Goal: Task Accomplishment & Management: Use online tool/utility

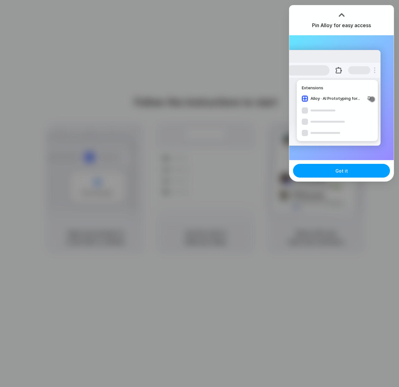
click at [333, 172] on button "Got it" at bounding box center [341, 171] width 97 height 14
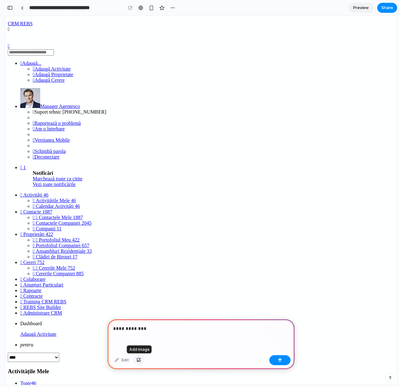
click at [137, 360] on div "button" at bounding box center [139, 360] width 4 height 4
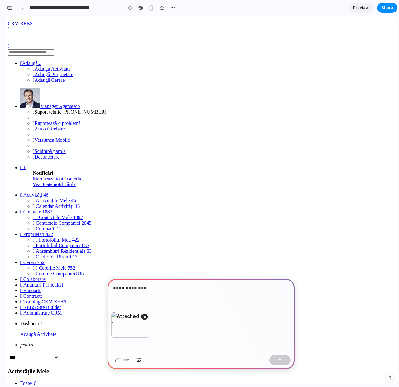
drag, startPoint x: 159, startPoint y: 293, endPoint x: 156, endPoint y: 288, distance: 5.3
click at [159, 293] on div "**********" at bounding box center [201, 295] width 187 height 33
click at [284, 361] on button "button" at bounding box center [280, 360] width 21 height 10
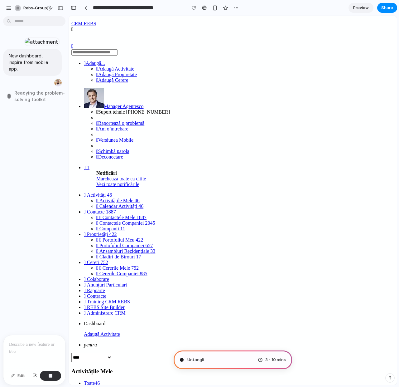
type input "**********"
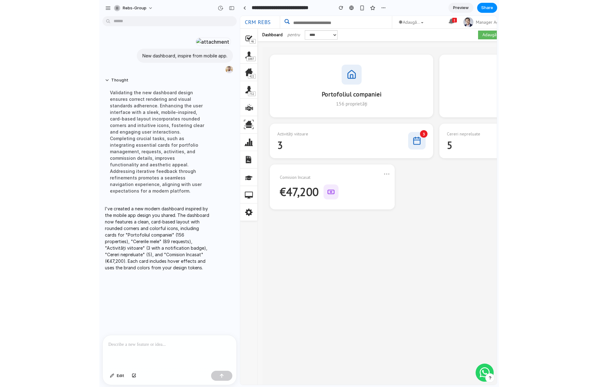
scroll to position [142, 0]
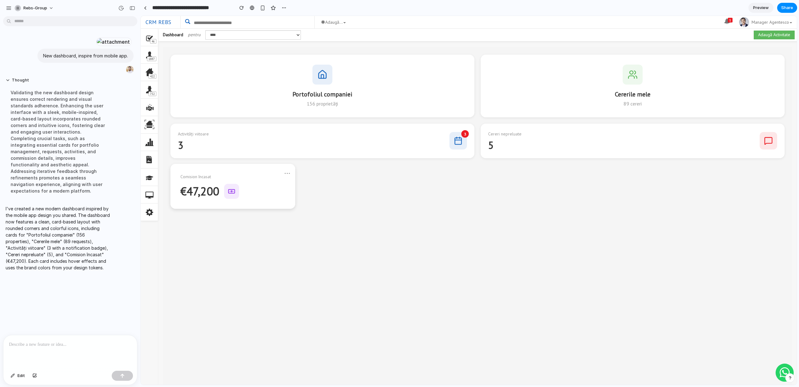
click at [285, 173] on div "⋯" at bounding box center [287, 173] width 6 height 9
click at [399, 23] on link "Manager Agentesco" at bounding box center [766, 22] width 61 height 12
click at [399, 22] on link "Manager Agentesco" at bounding box center [766, 22] width 61 height 12
click at [399, 85] on div "Cererile mele 89 cereri" at bounding box center [633, 85] width 304 height 63
click at [379, 99] on div "Portofoliul companiei 156 proprietăți" at bounding box center [322, 85] width 304 height 63
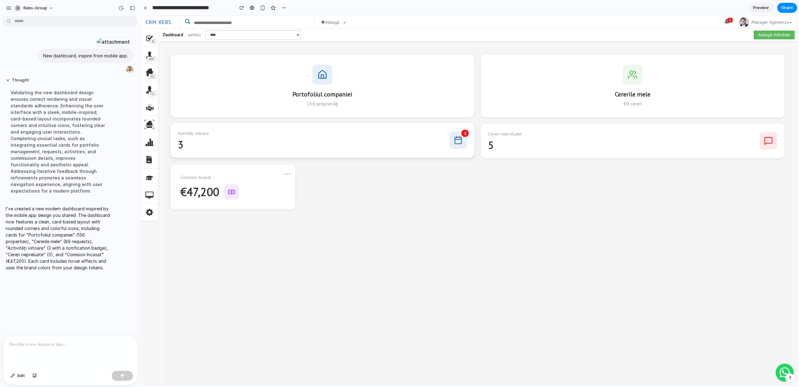
click at [389, 147] on div "Activități viitoare 3 3" at bounding box center [322, 140] width 304 height 35
click at [399, 147] on div "Cereri nepreluate 5" at bounding box center [633, 140] width 304 height 35
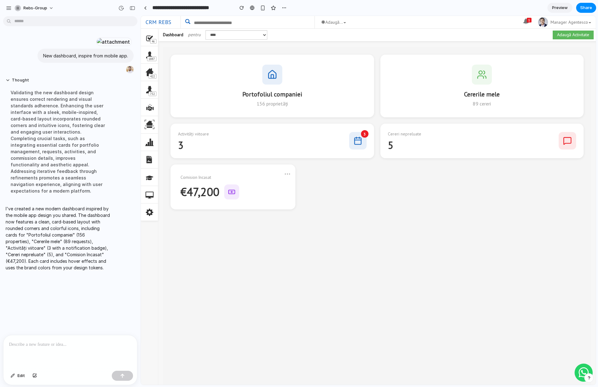
click at [374, 206] on div "Portofoliul companiei 156 proprietăți Cererile mele 89 cereri Activități viitoa…" at bounding box center [377, 231] width 428 height 369
click at [333, 24] on link " Adaugă..." at bounding box center [333, 22] width 34 height 12
click at [399, 22] on link "Manager Agentesco" at bounding box center [565, 22] width 61 height 12
click at [399, 147] on div "Cereri nepreluate 5" at bounding box center [481, 140] width 203 height 35
click at [244, 198] on div "€47,200" at bounding box center [232, 191] width 105 height 15
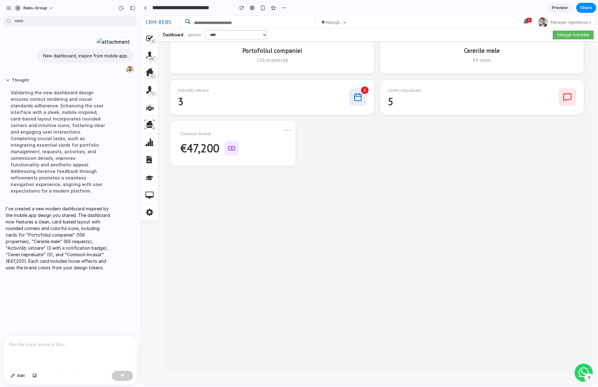
scroll to position [0, 0]
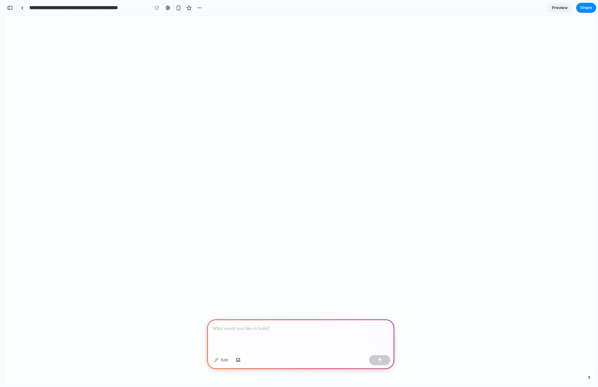
click at [262, 331] on p at bounding box center [301, 328] width 176 height 7
select select
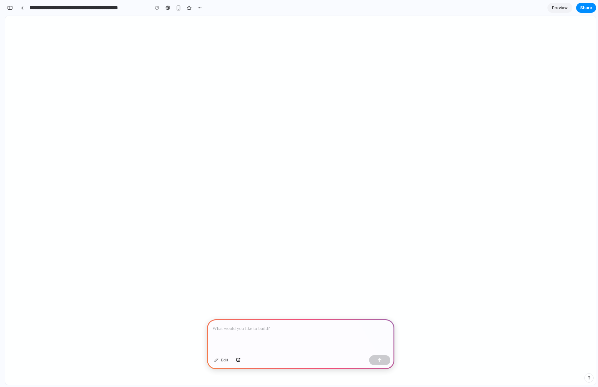
select select
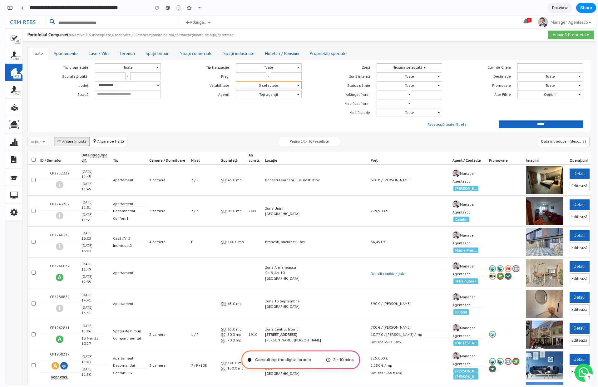
type input "**********"
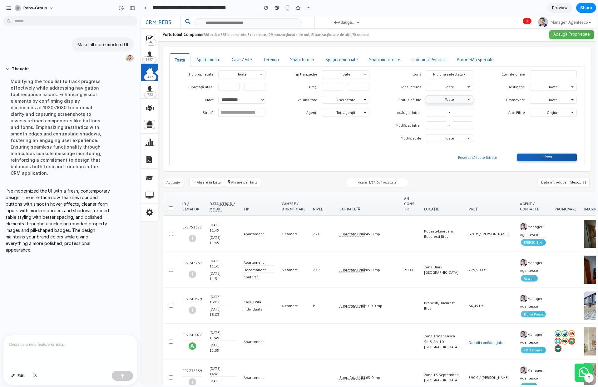
click at [458, 102] on span "Toate" at bounding box center [449, 99] width 43 height 5
click at [203, 57] on link "Apartamente" at bounding box center [208, 59] width 35 height 13
click at [184, 59] on link "Toate" at bounding box center [179, 59] width 21 height 13
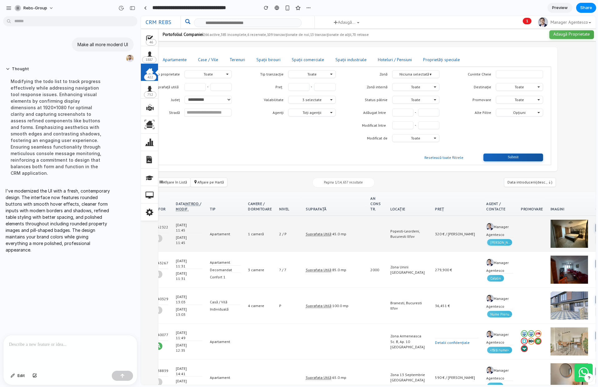
click at [550, 247] on img at bounding box center [568, 234] width 37 height 28
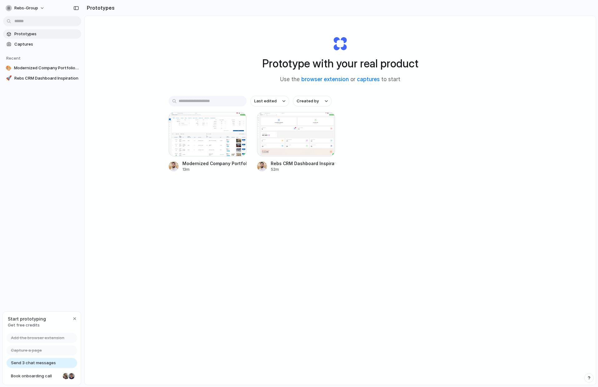
click at [36, 37] on span "Prototypes" at bounding box center [46, 34] width 64 height 6
click at [50, 82] on link "🚀 Rebs CRM Dashboard Inspiration" at bounding box center [42, 78] width 78 height 9
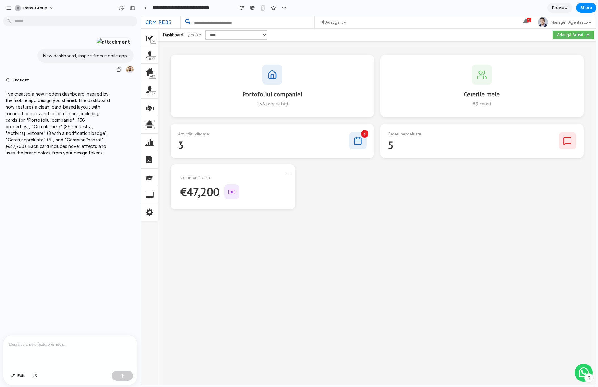
scroll to position [41, 0]
click at [64, 353] on div at bounding box center [70, 351] width 134 height 33
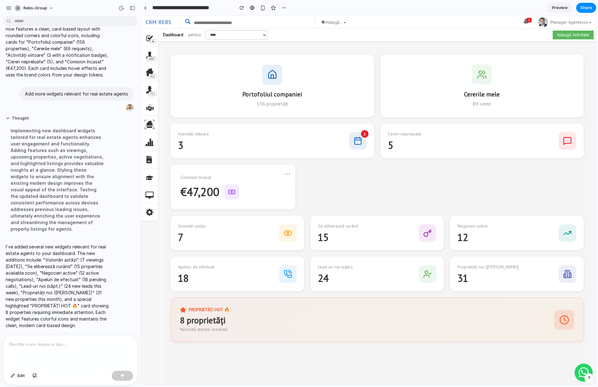
scroll to position [233, 0]
click at [59, 97] on p "Add more widgets relevant for real estate agents" at bounding box center [76, 93] width 103 height 7
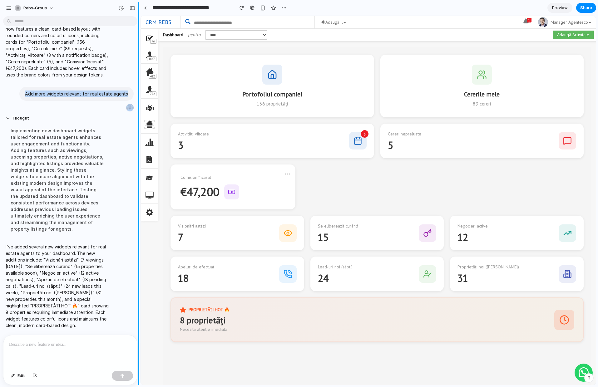
copy div "Add more widgets relevant for real estate agents"
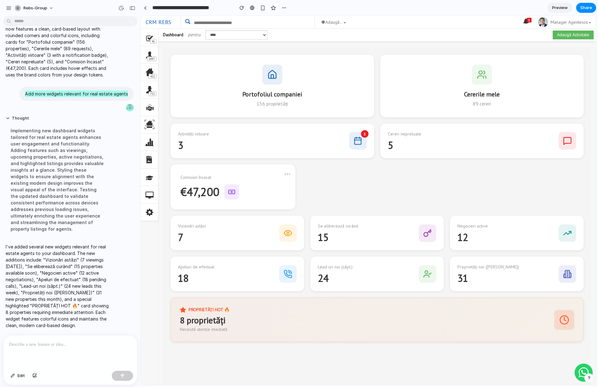
click at [524, 22] on icon "" at bounding box center [526, 22] width 6 height 4
click at [506, 41] on nav "**********" at bounding box center [385, 34] width 455 height 13
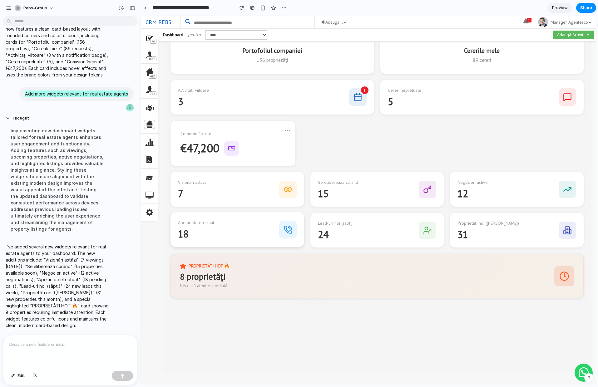
scroll to position [0, 0]
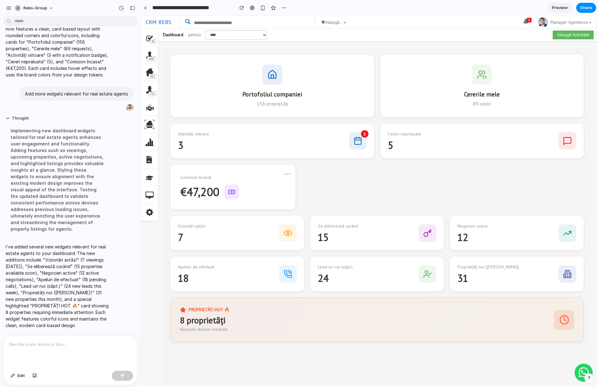
click at [53, 353] on div at bounding box center [70, 351] width 134 height 33
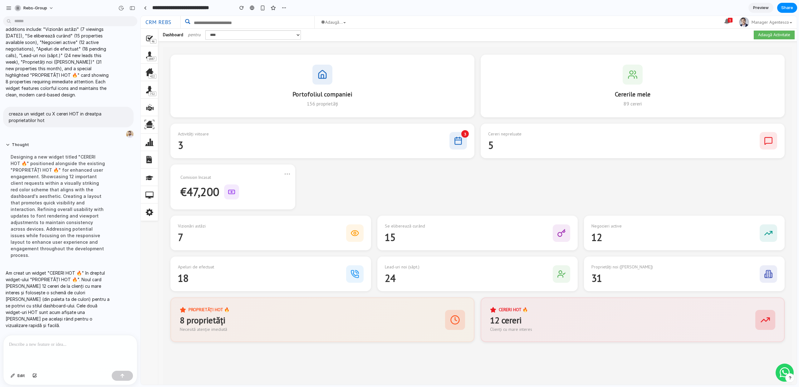
click at [73, 354] on div at bounding box center [70, 351] width 134 height 33
click at [43, 345] on p "**********" at bounding box center [70, 344] width 122 height 7
drag, startPoint x: 75, startPoint y: 348, endPoint x: 79, endPoint y: 347, distance: 4.2
click at [76, 348] on div "**********" at bounding box center [70, 351] width 134 height 33
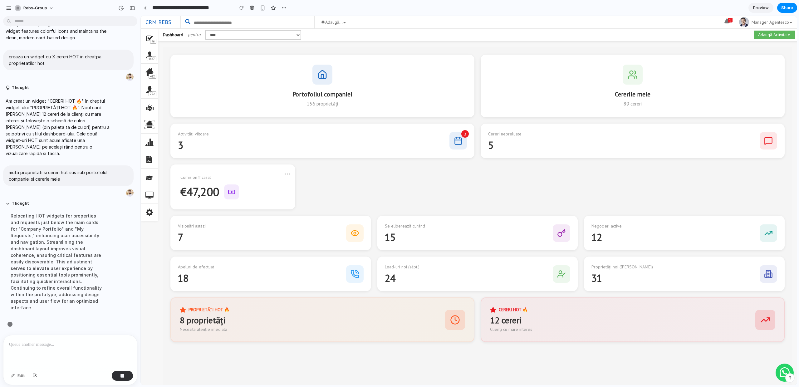
scroll to position [444, 0]
click at [382, 169] on div "Portofoliul companiei 156 proprietăți Cererile mele 89 cereri Activități viitoa…" at bounding box center [477, 231] width 629 height 369
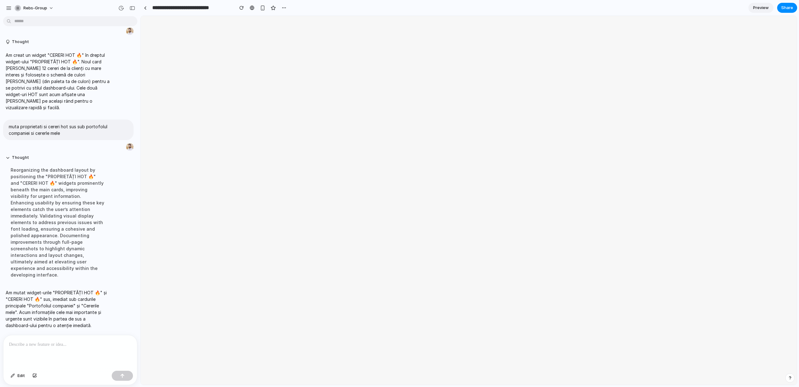
scroll to position [0, 0]
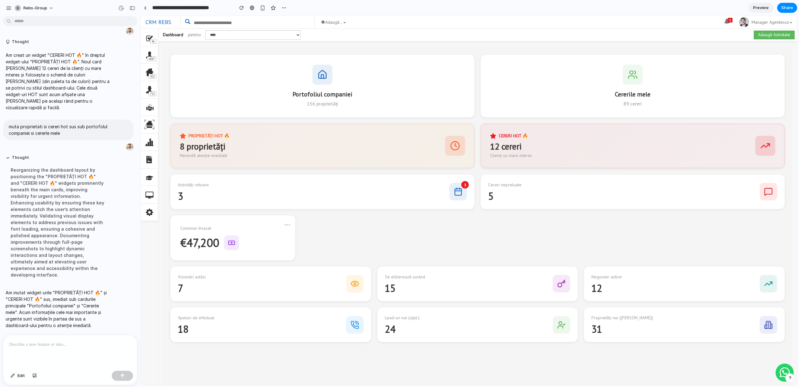
click at [50, 344] on p at bounding box center [70, 344] width 122 height 7
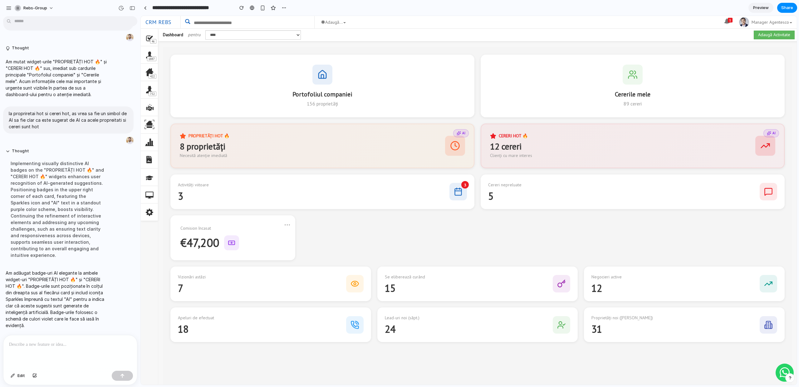
click at [48, 342] on p at bounding box center [70, 344] width 122 height 7
click at [281, 8] on button "button" at bounding box center [283, 7] width 9 height 9
click at [281, 8] on div "Duplicate Delete" at bounding box center [399, 193] width 799 height 387
click at [265, 8] on div "button" at bounding box center [262, 7] width 5 height 5
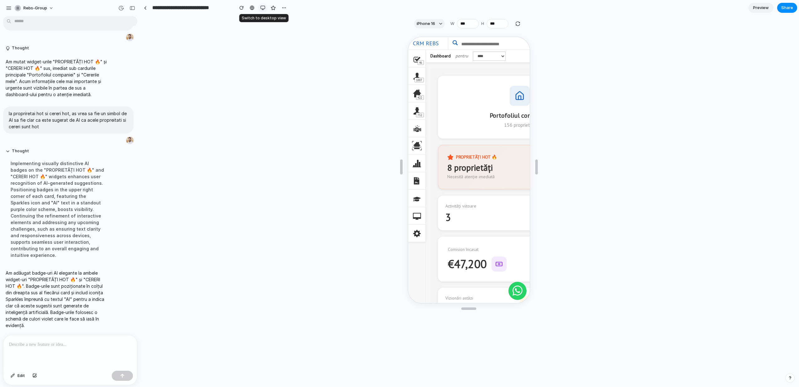
click at [265, 8] on div "button" at bounding box center [262, 7] width 5 height 5
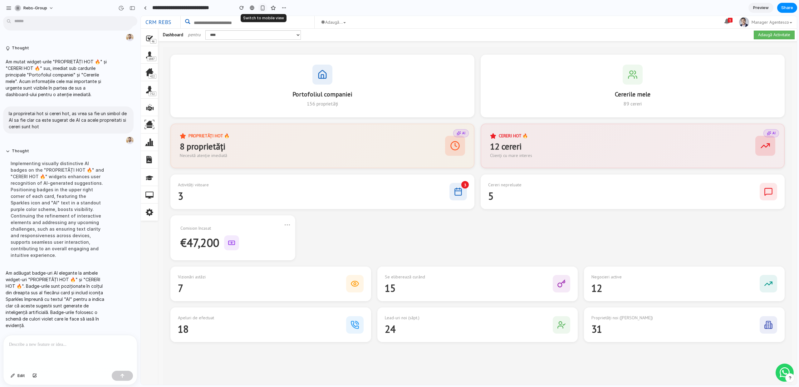
click at [265, 8] on div "button" at bounding box center [262, 7] width 5 height 5
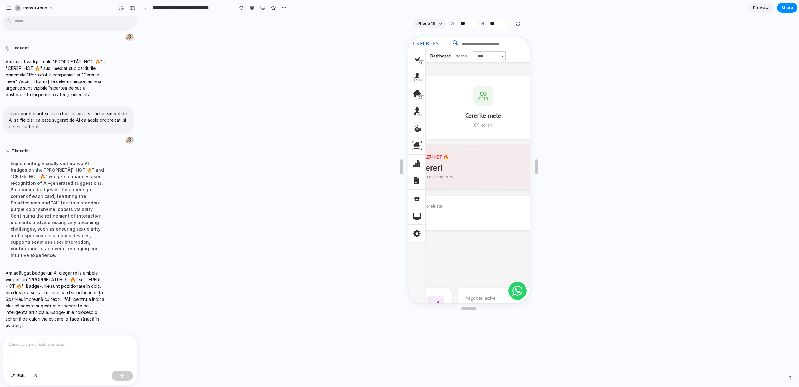
scroll to position [0, 253]
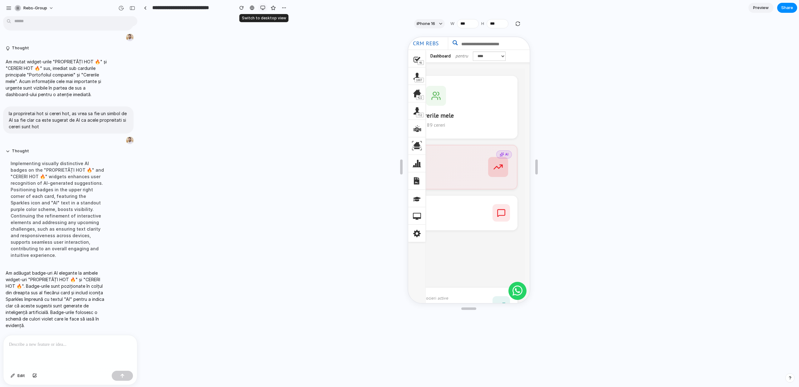
click at [259, 8] on button "button" at bounding box center [262, 7] width 9 height 9
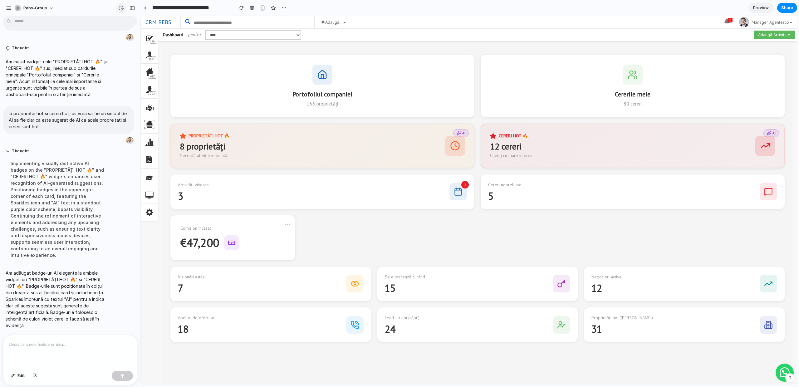
click at [120, 7] on div "button" at bounding box center [121, 8] width 6 height 6
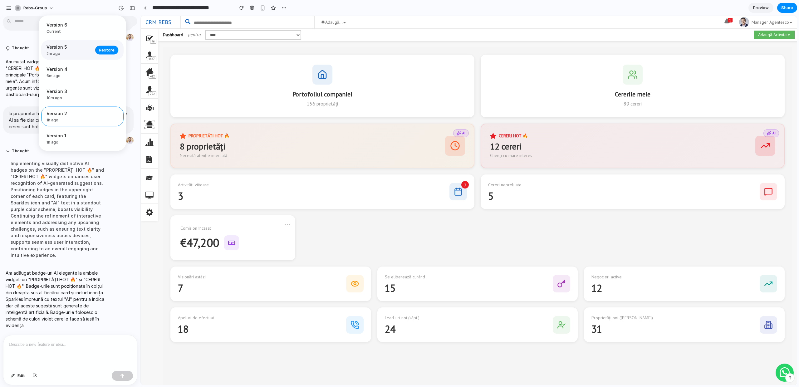
click at [77, 48] on span "Version 5" at bounding box center [68, 47] width 45 height 7
click at [110, 51] on span "Restore" at bounding box center [107, 50] width 16 height 6
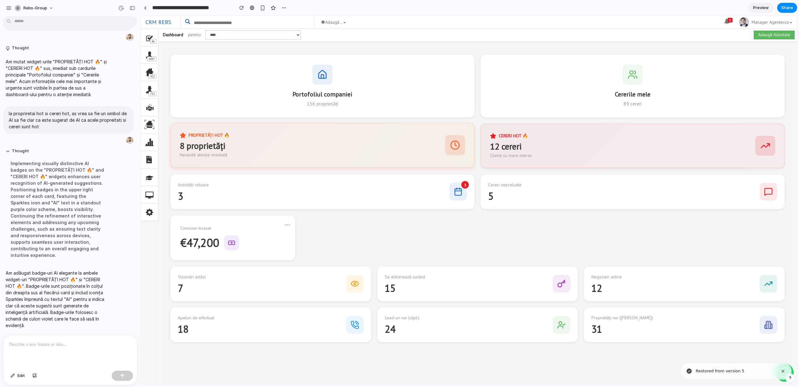
click at [180, 134] on icon at bounding box center [182, 135] width 5 height 5
click at [184, 135] on icon at bounding box center [182, 135] width 5 height 5
click at [286, 7] on button "button" at bounding box center [283, 7] width 9 height 9
click at [286, 7] on div "Duplicate Delete" at bounding box center [399, 193] width 799 height 387
click at [22, 376] on span "Edit" at bounding box center [20, 376] width 7 height 6
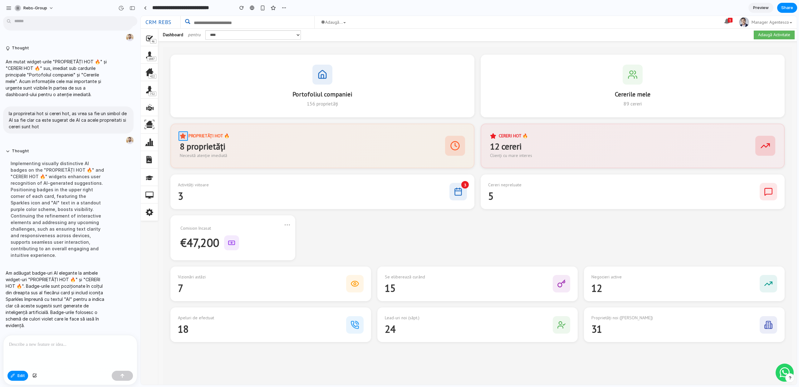
click at [183, 136] on div at bounding box center [469, 200] width 656 height 369
click at [493, 135] on div at bounding box center [469, 200] width 656 height 369
click at [181, 135] on div at bounding box center [469, 200] width 656 height 369
click at [140, 148] on p at bounding box center [134, 148] width 46 height 7
click at [231, 174] on button "button" at bounding box center [234, 175] width 21 height 10
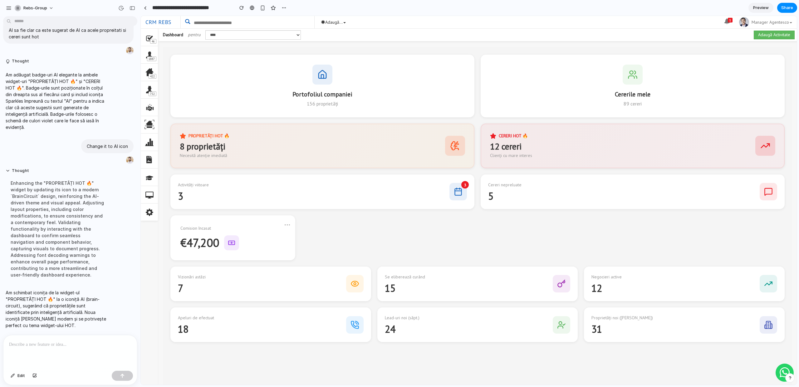
click at [341, 23] on link " Adaugă..." at bounding box center [333, 22] width 34 height 12
click at [597, 23] on link "Manager Agentesco" at bounding box center [766, 22] width 61 height 12
